Goal: Communication & Community: Share content

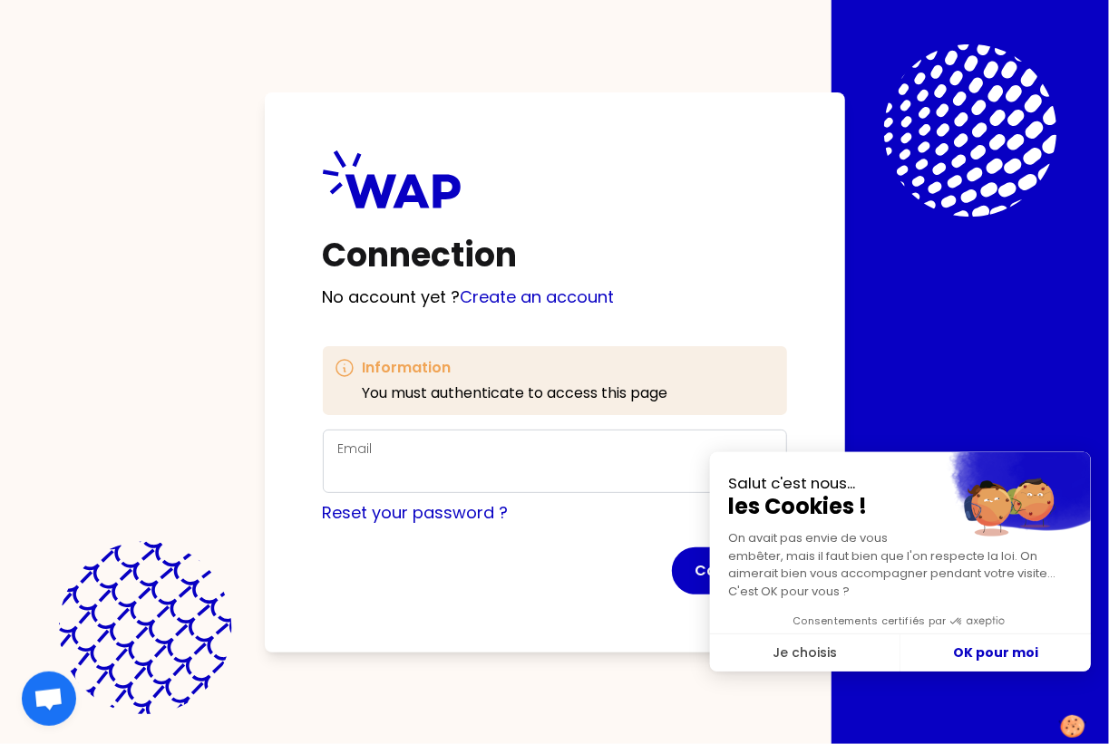
checkbox input "true"
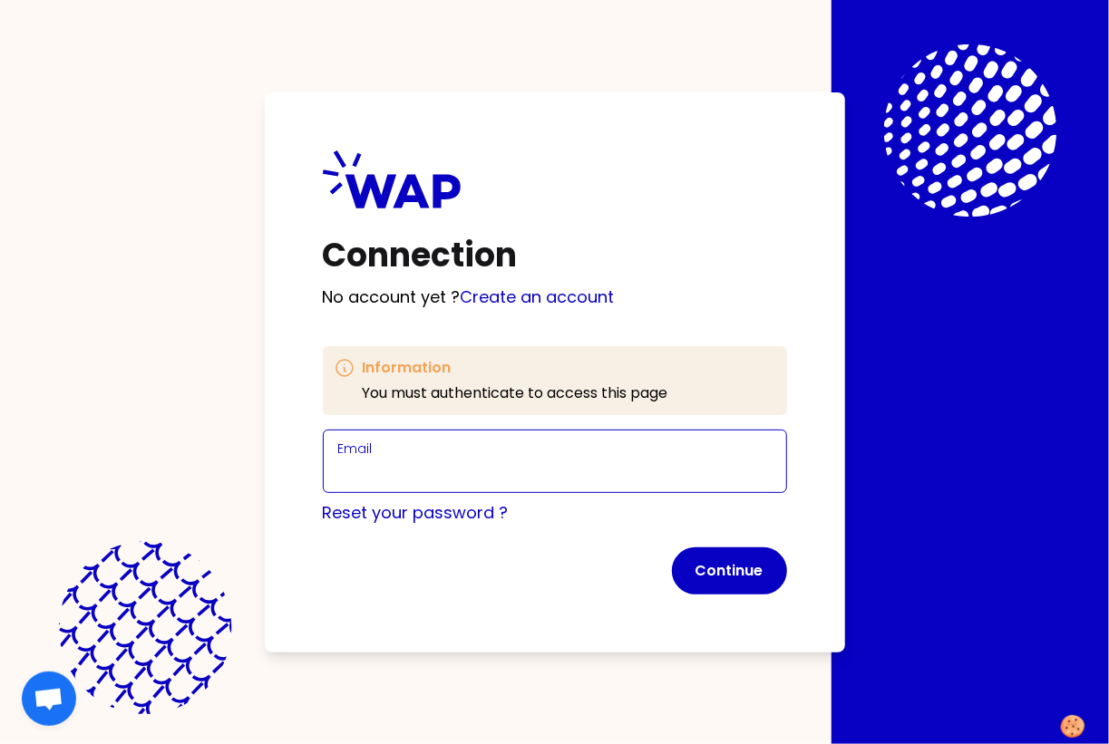
click at [345, 477] on input "Email" at bounding box center [554, 472] width 433 height 25
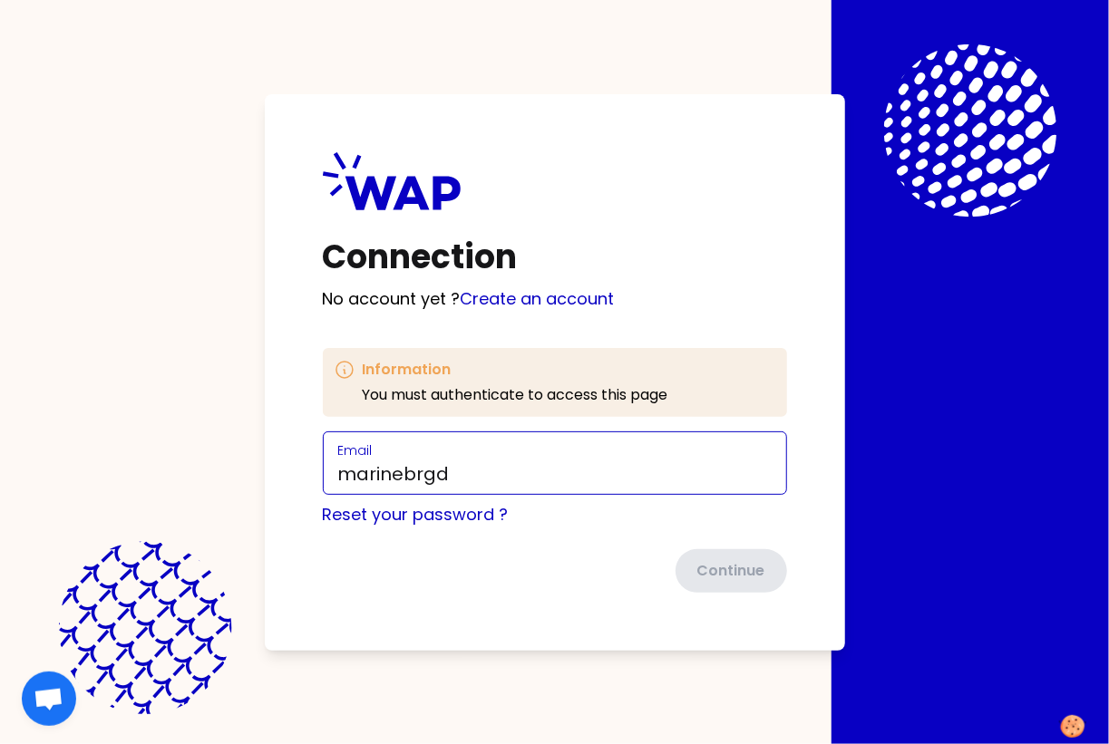
type input "[EMAIL_ADDRESS][DOMAIN_NAME]"
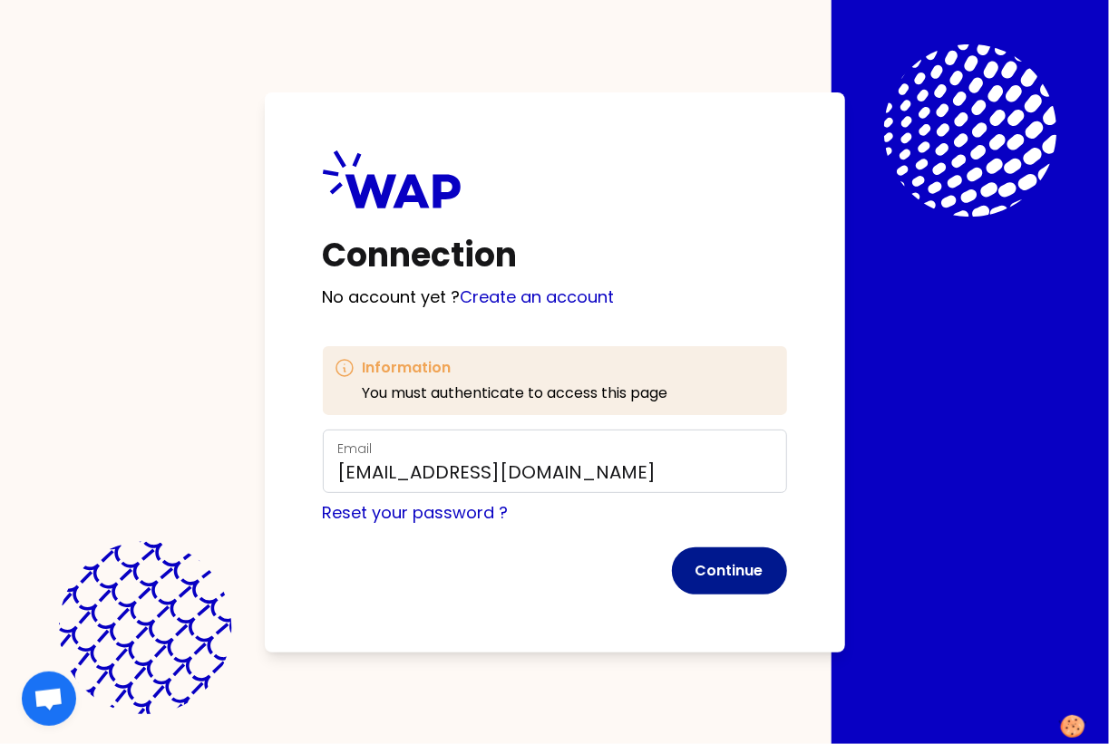
click at [703, 571] on button "Continue" at bounding box center [729, 571] width 115 height 47
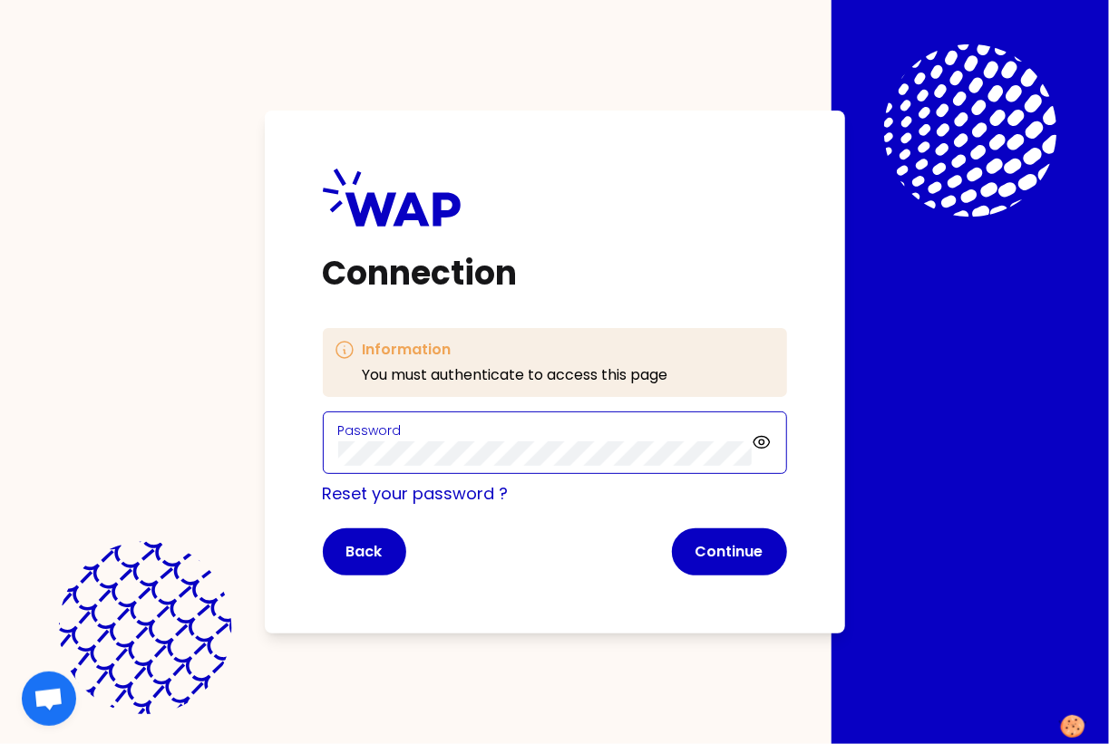
click button "Continue" at bounding box center [729, 552] width 115 height 47
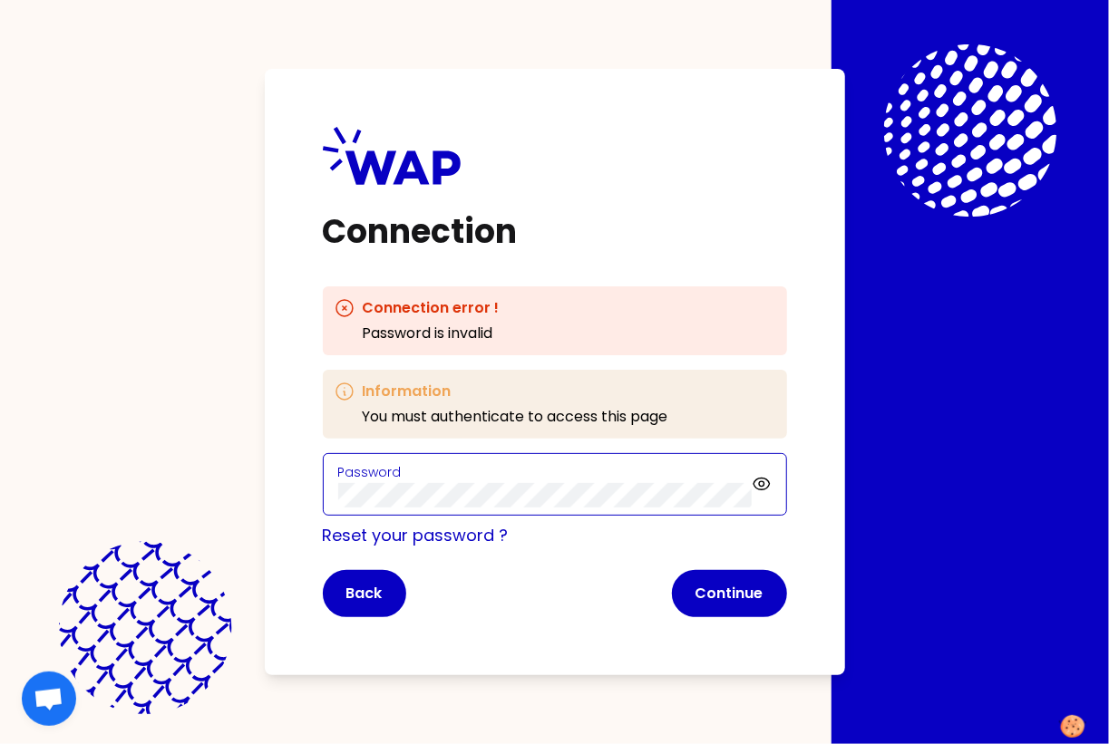
click at [196, 468] on div "Connection Connection error ! Password is invalid Information You must authenti…" at bounding box center [554, 372] width 1109 height 744
click at [238, 499] on div "Connection Connection error ! Password is invalid Information You must authenti…" at bounding box center [554, 372] width 1109 height 744
click button "Continue" at bounding box center [729, 593] width 115 height 47
